Goal: Check status: Check status

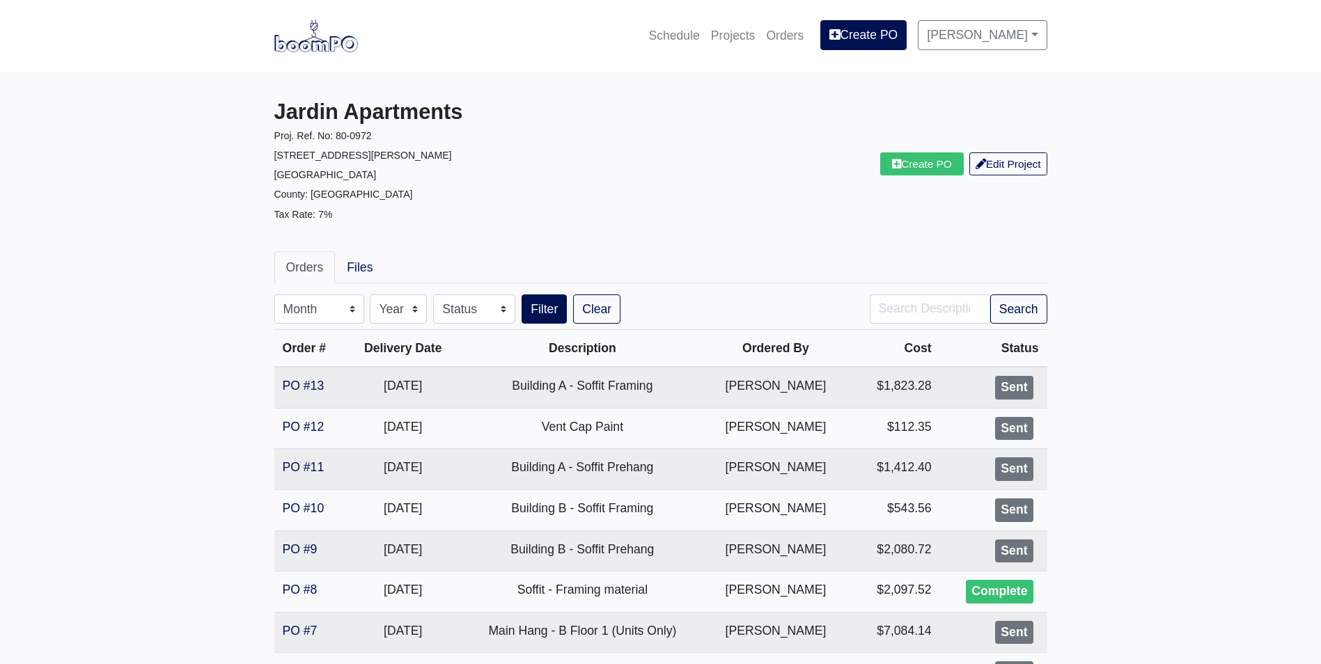
click at [327, 52] on link at bounding box center [316, 36] width 84 height 38
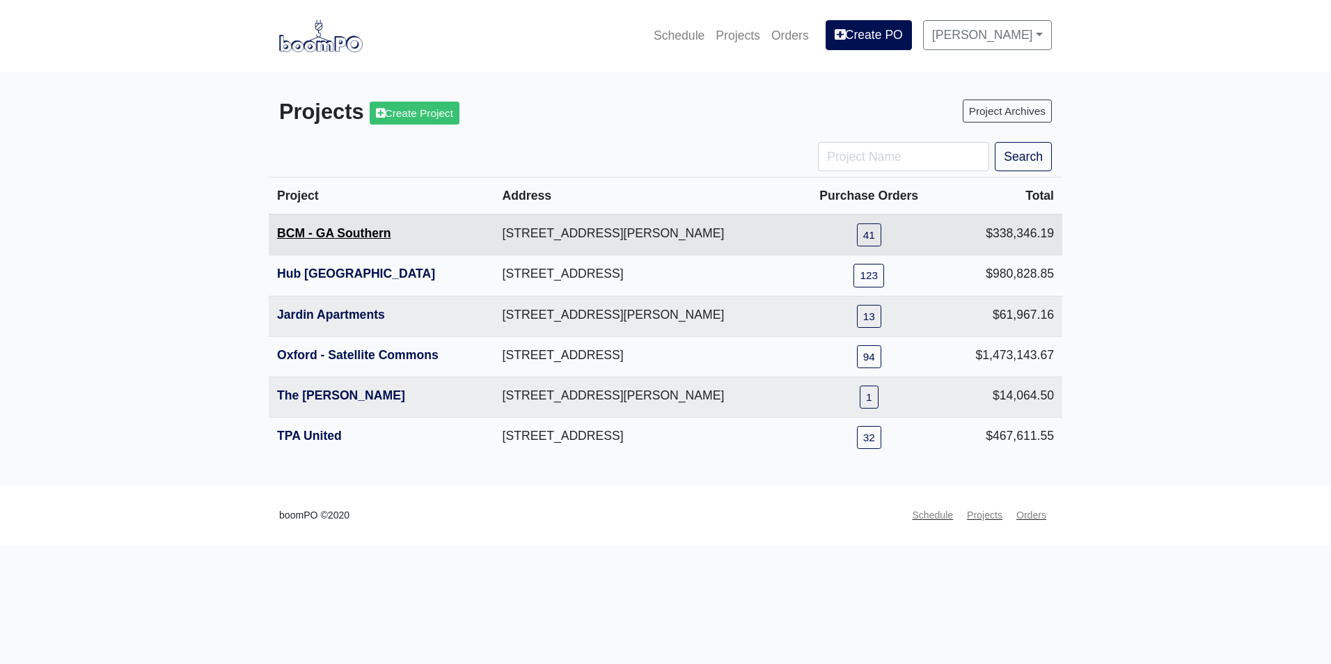
click at [318, 233] on link "BCM - GA Southern" at bounding box center [334, 233] width 114 height 14
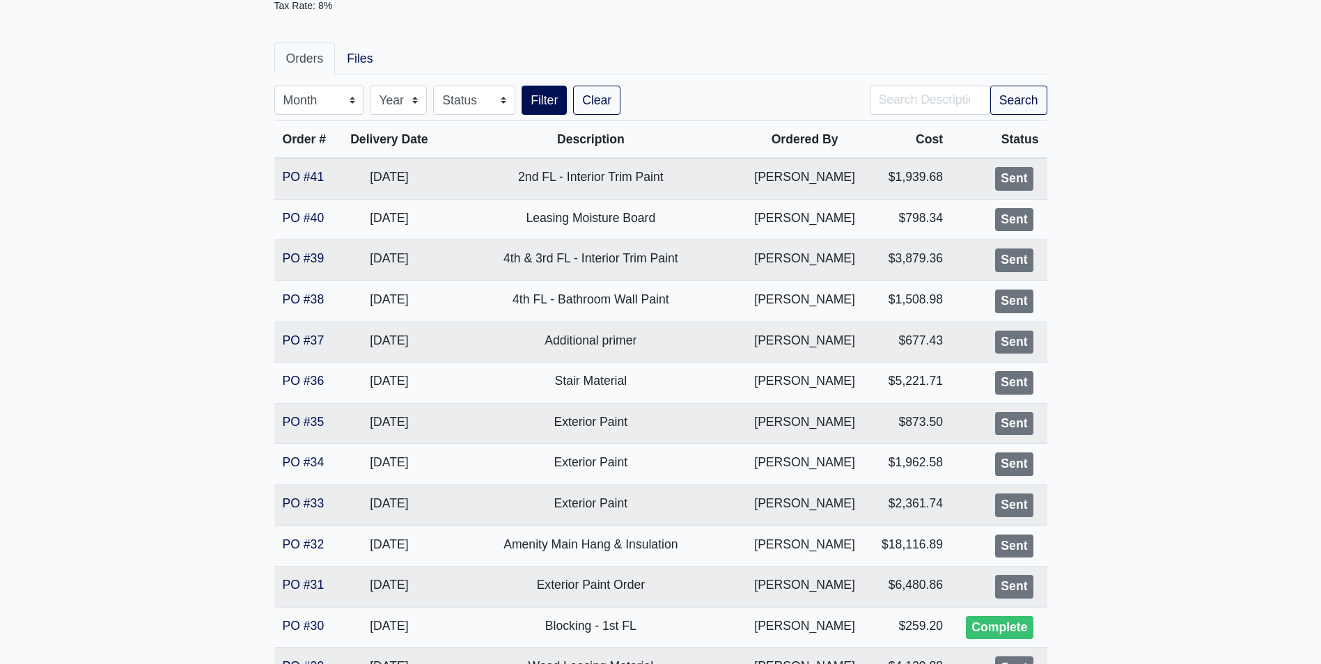
scroll to position [278, 0]
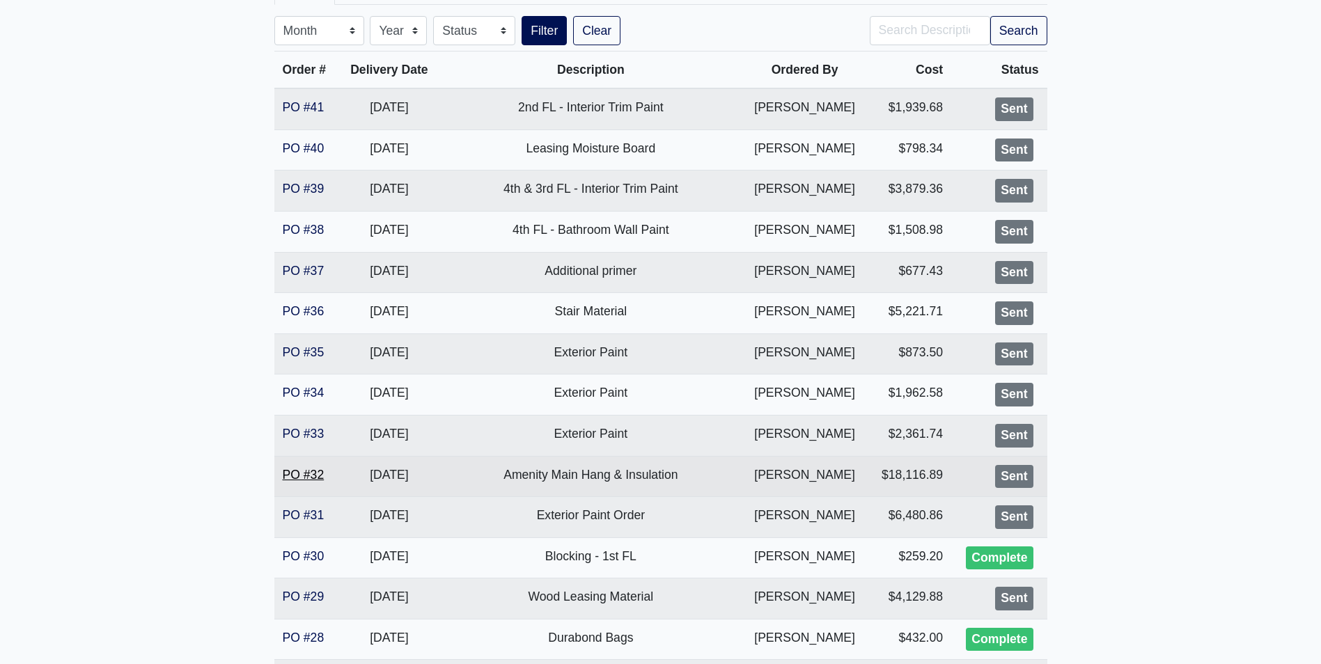
click at [287, 468] on link "PO #32" at bounding box center [304, 475] width 42 height 14
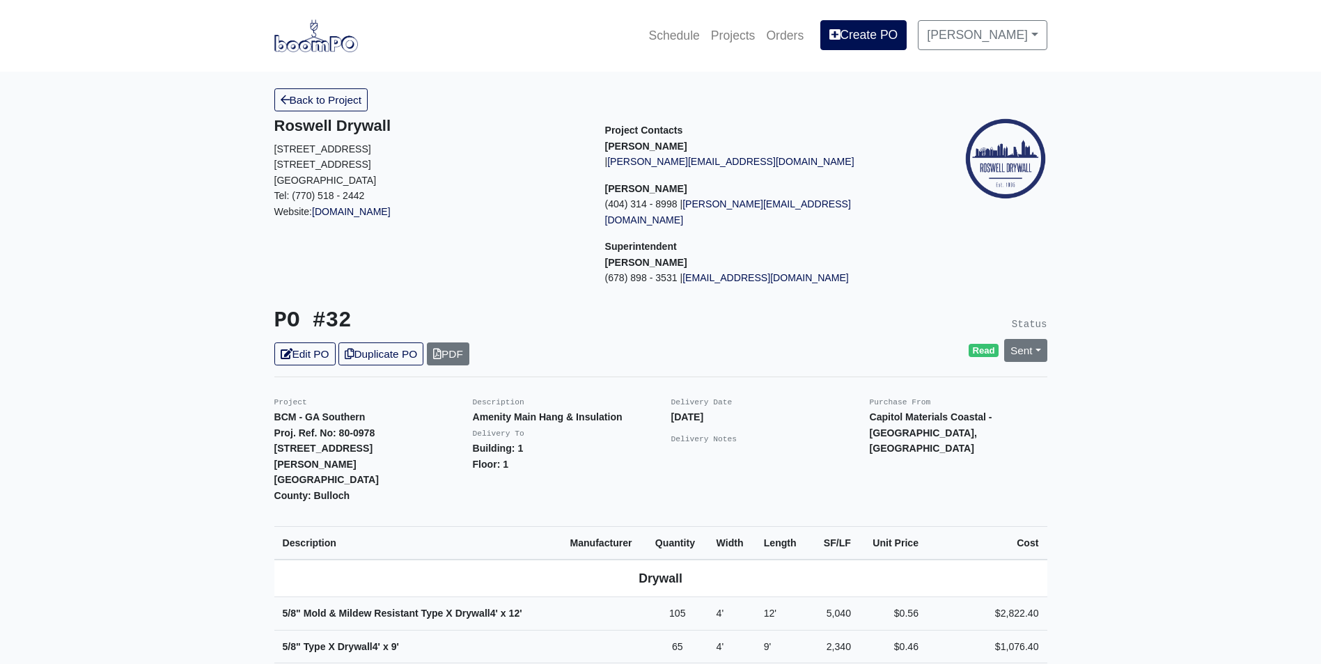
click at [328, 48] on img at bounding box center [316, 35] width 84 height 32
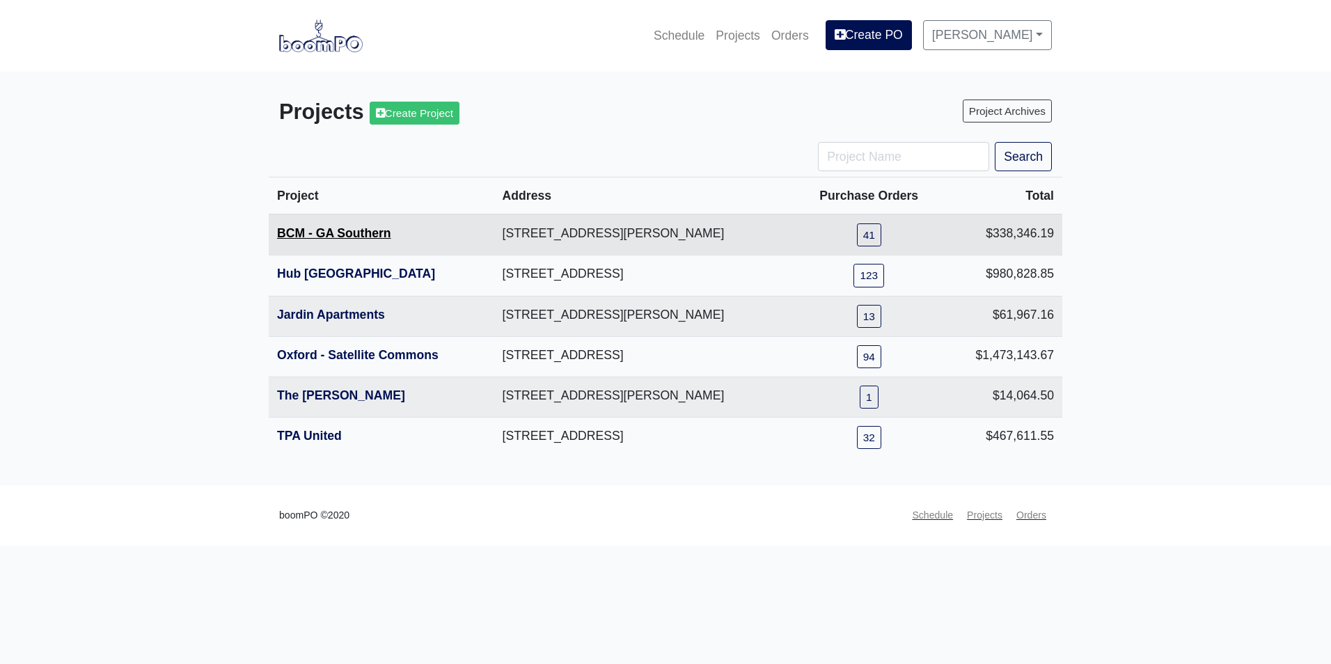
click at [322, 237] on link "BCM - GA Southern" at bounding box center [334, 233] width 114 height 14
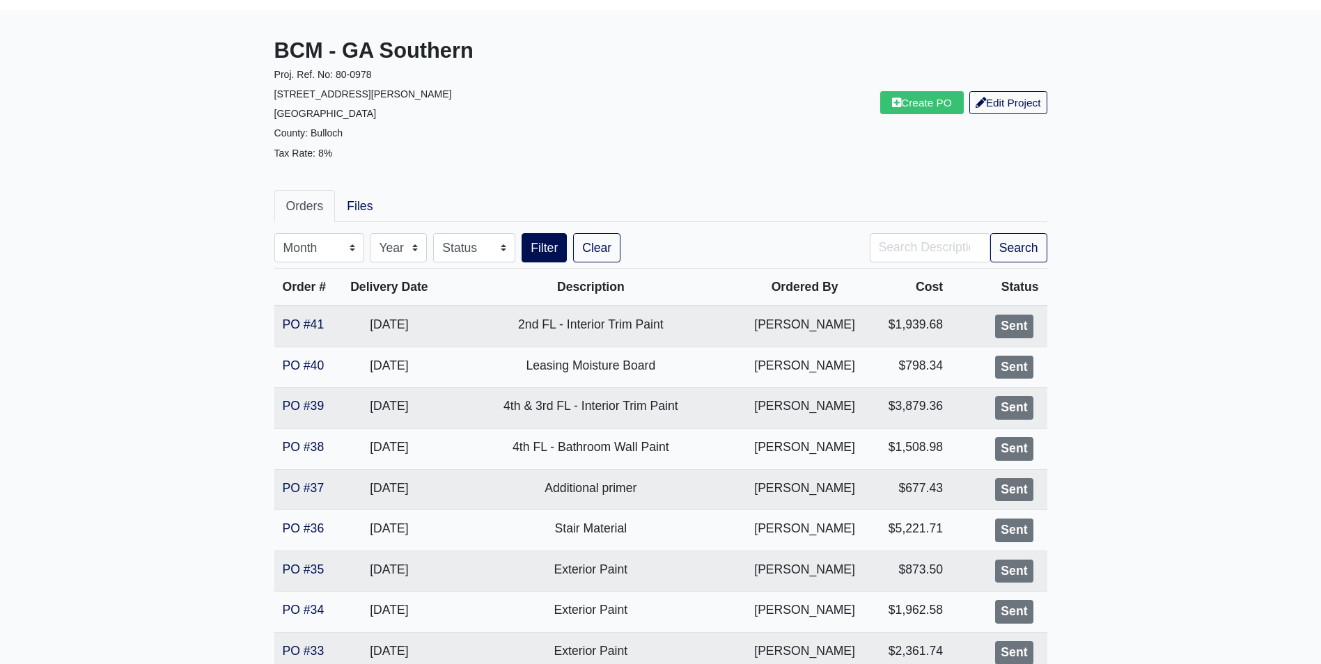
scroll to position [70, 0]
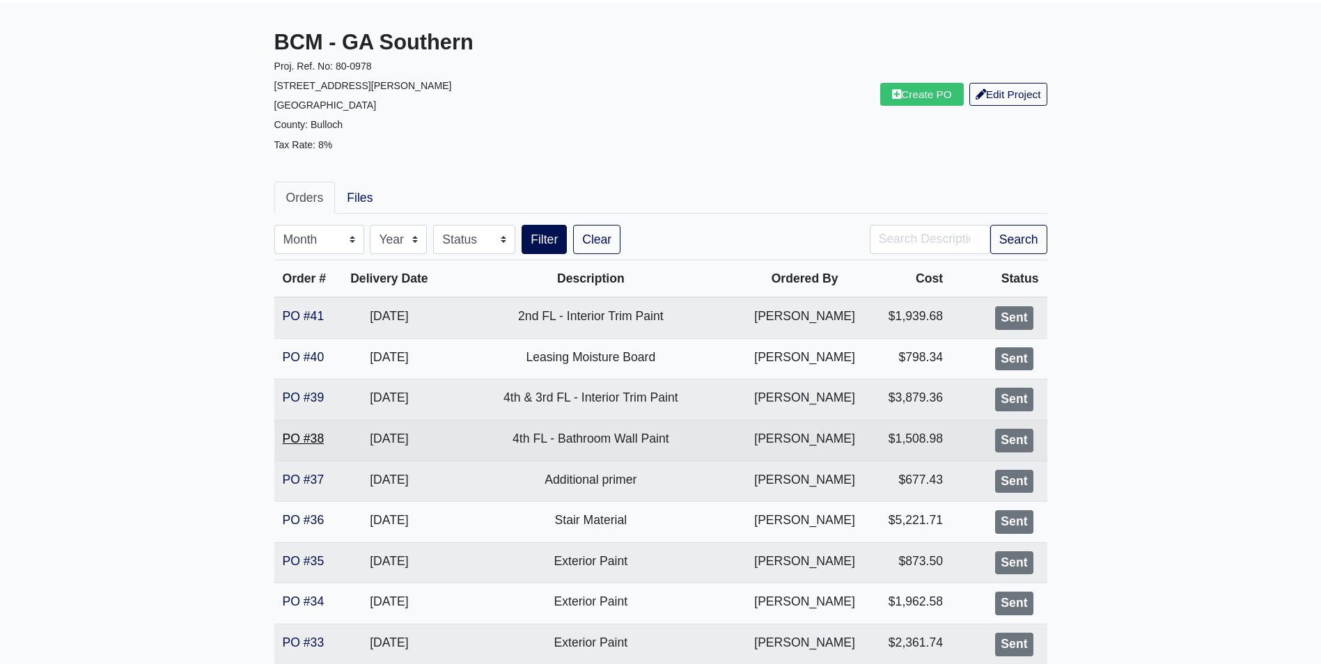
click at [307, 441] on link "PO #38" at bounding box center [304, 439] width 42 height 14
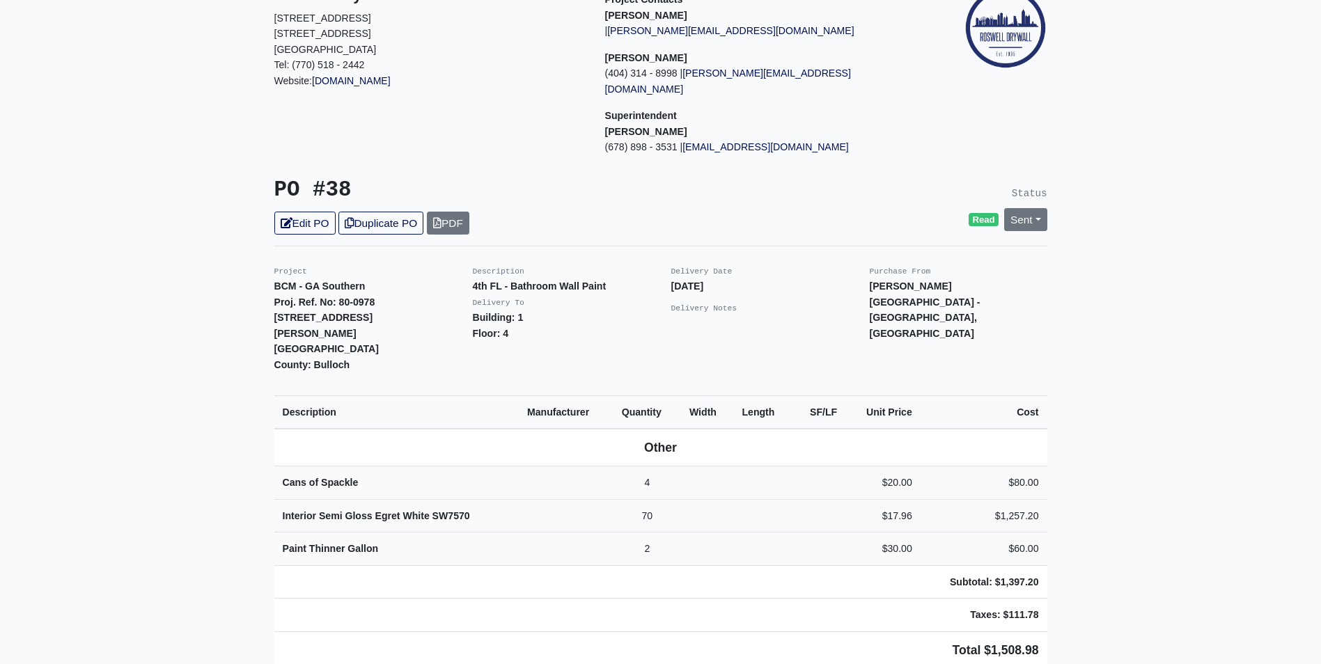
scroll to position [139, 0]
